Goal: Information Seeking & Learning: Understand process/instructions

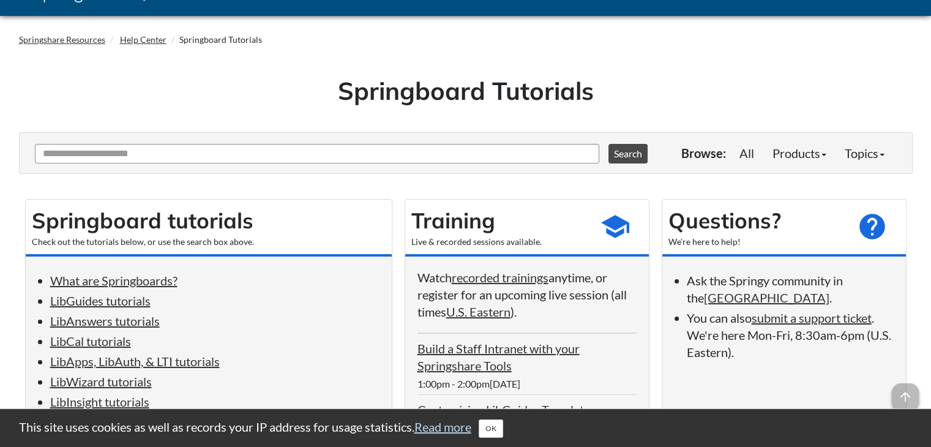
scroll to position [61, 0]
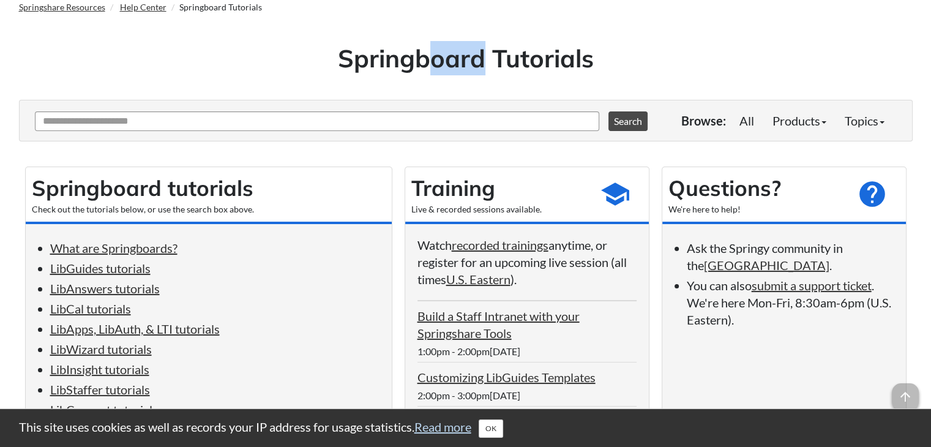
drag, startPoint x: 364, startPoint y: 59, endPoint x: 416, endPoint y: 59, distance: 52.7
click at [416, 59] on h1 "Springboard Tutorials" at bounding box center [466, 58] width 876 height 34
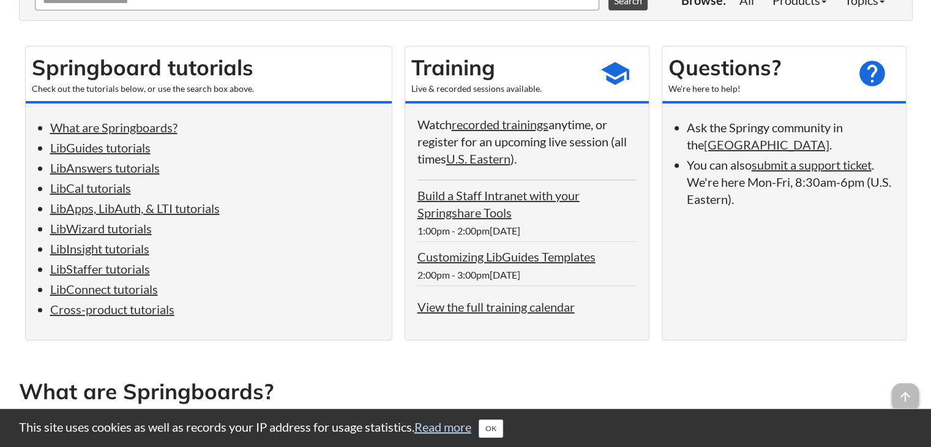
scroll to position [184, 0]
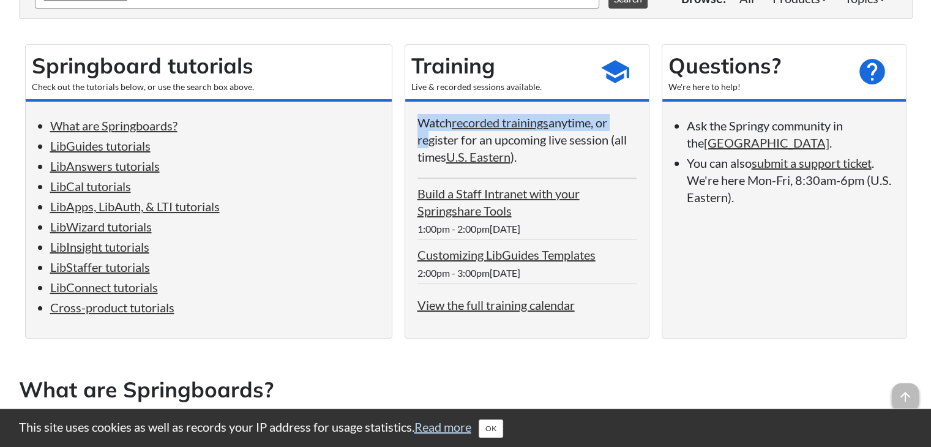
drag, startPoint x: 419, startPoint y: 124, endPoint x: 419, endPoint y: 138, distance: 14.1
click at [419, 138] on p "Watch recorded trainings anytime, or register for an upcoming live session (all…" at bounding box center [527, 139] width 219 height 51
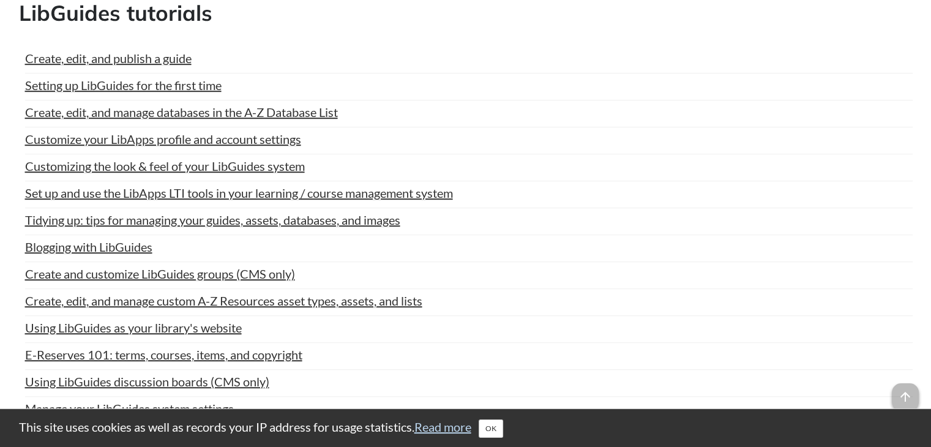
scroll to position [721, 0]
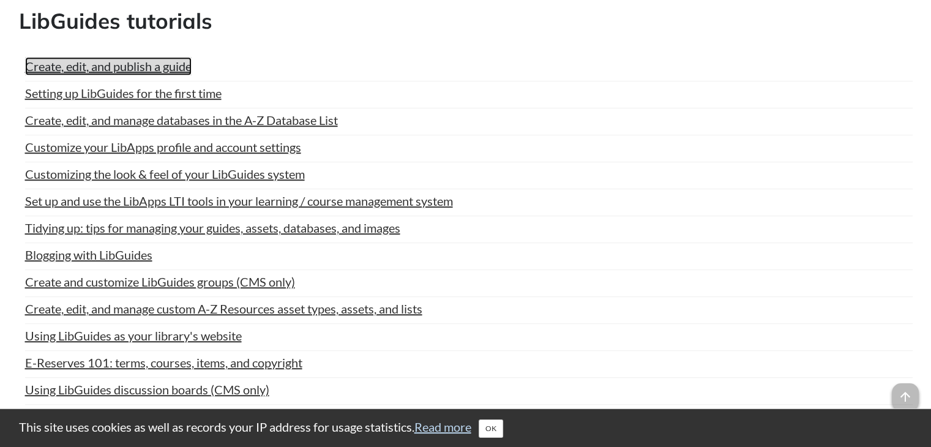
click at [156, 58] on link "Create, edit, and publish a guide" at bounding box center [108, 66] width 167 height 18
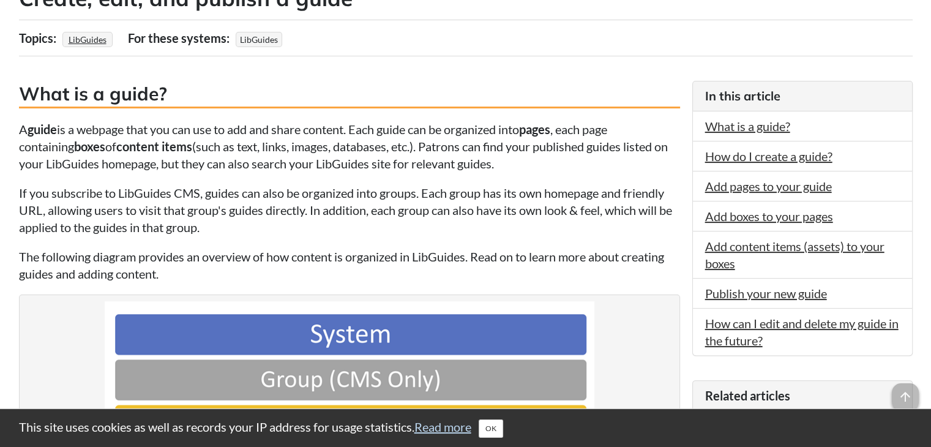
scroll to position [245, 0]
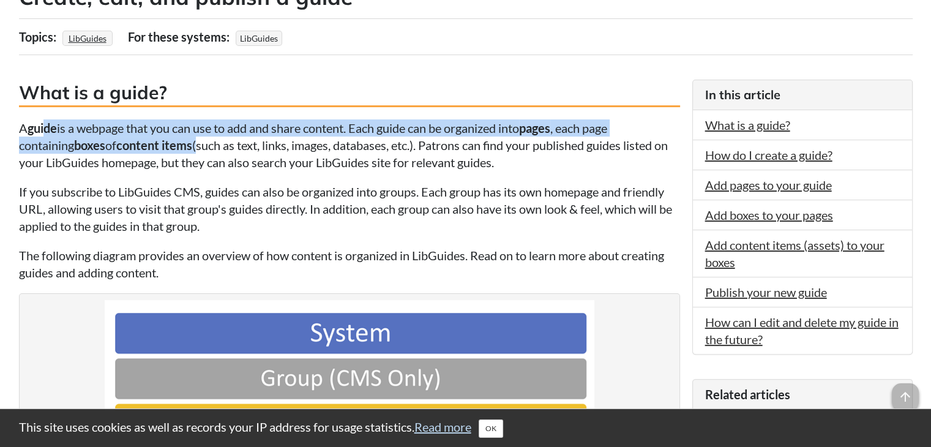
drag, startPoint x: 48, startPoint y: 124, endPoint x: 203, endPoint y: 151, distance: 157.2
click at [203, 151] on p "A guide is a webpage that you can use to add and share content. Each guide can …" at bounding box center [349, 144] width 661 height 51
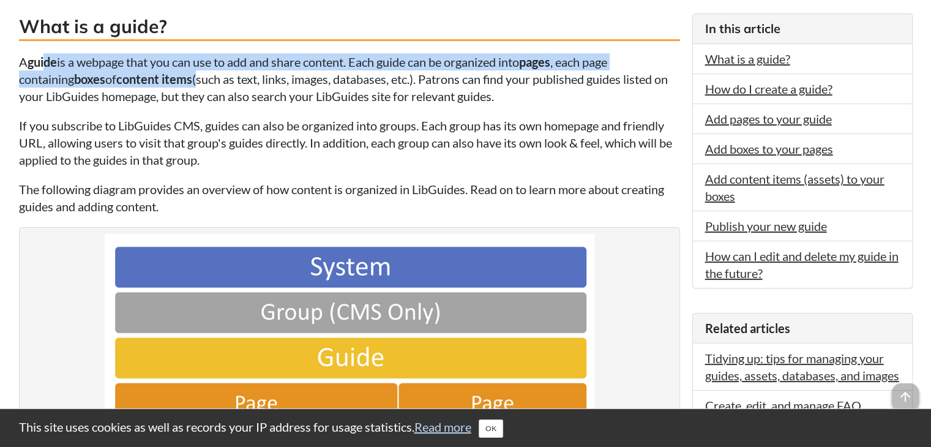
scroll to position [315, 0]
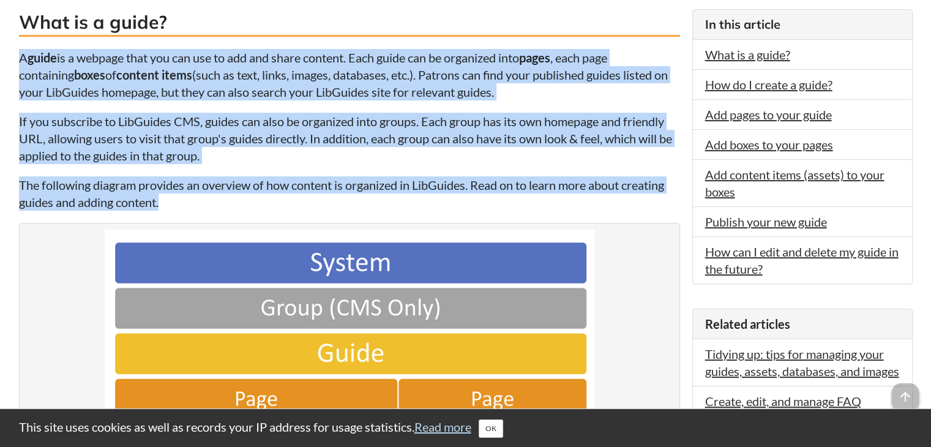
drag, startPoint x: 18, startPoint y: 54, endPoint x: 468, endPoint y: 199, distance: 472.7
click at [468, 199] on p "The following diagram provides an overview of how content is organized in LibGu…" at bounding box center [349, 193] width 661 height 34
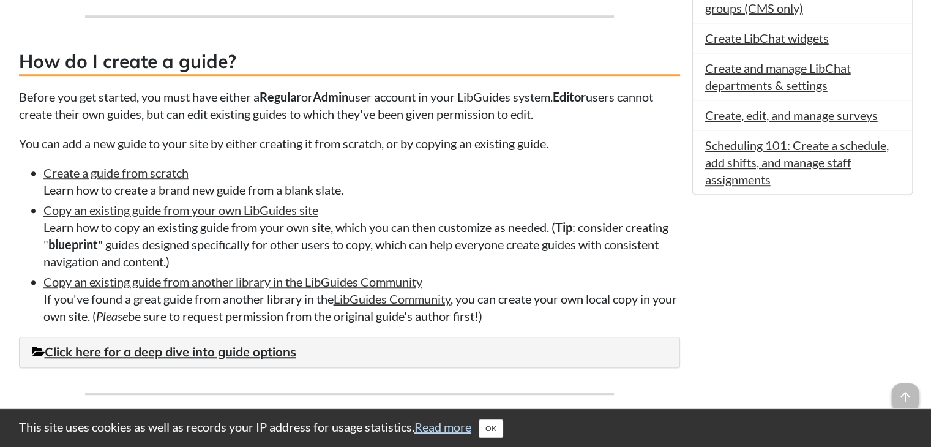
scroll to position [866, 0]
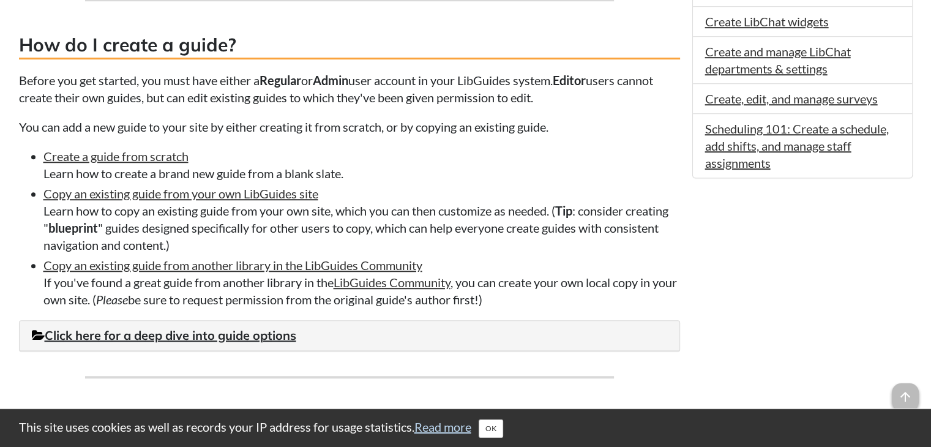
drag, startPoint x: 46, startPoint y: 81, endPoint x: 524, endPoint y: 297, distance: 524.0
click at [394, 175] on li "Create a guide from scratch Learn how to create a brand new guide from a blank …" at bounding box center [361, 165] width 637 height 34
